Goal: Find specific page/section: Find specific page/section

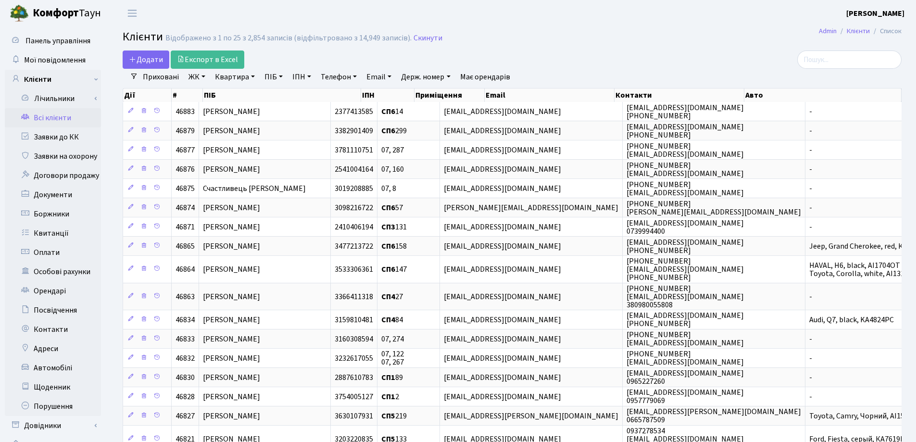
select select "25"
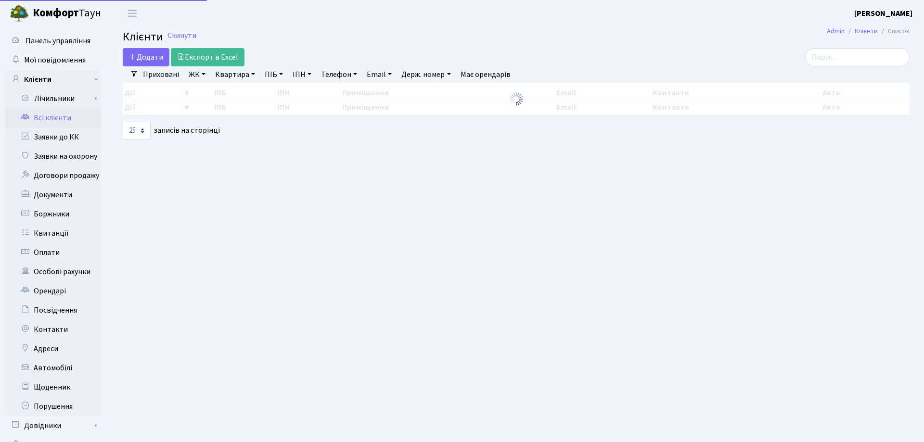
select select "25"
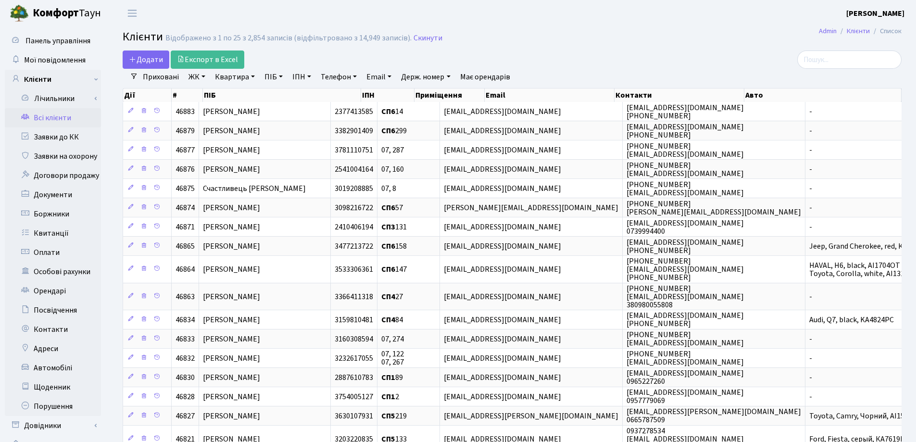
click at [252, 76] on link "Квартира" at bounding box center [235, 77] width 48 height 16
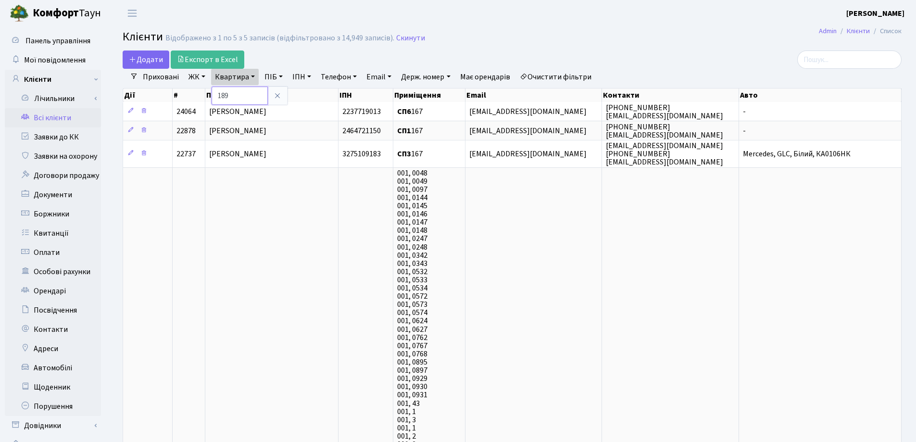
type input "189"
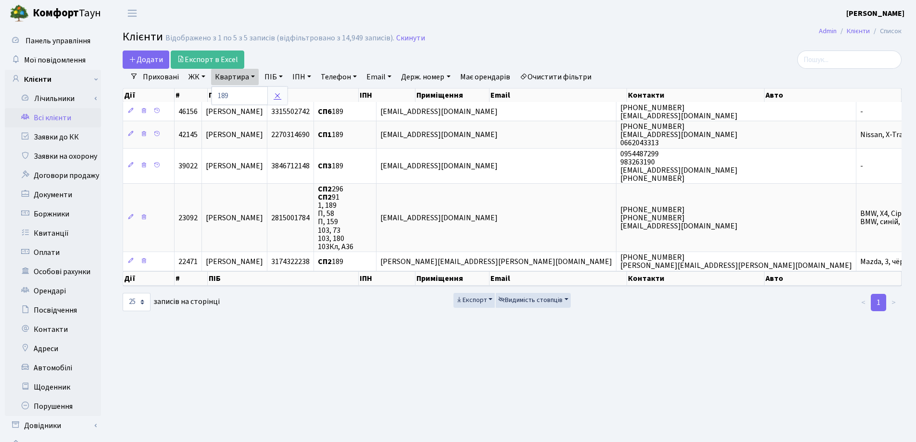
click at [278, 96] on icon at bounding box center [278, 96] width 8 height 8
